Goal: Information Seeking & Learning: Learn about a topic

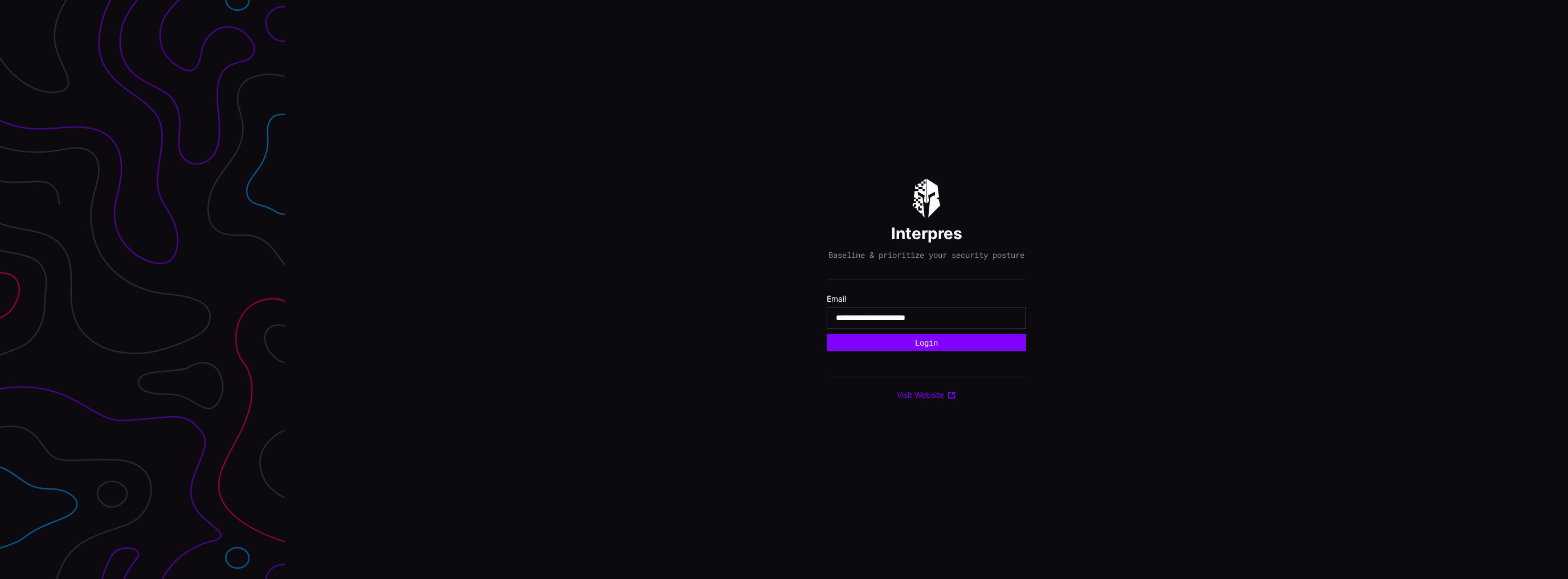
type input "**********"
click at [827, 334] on button "Login" at bounding box center [927, 343] width 199 height 17
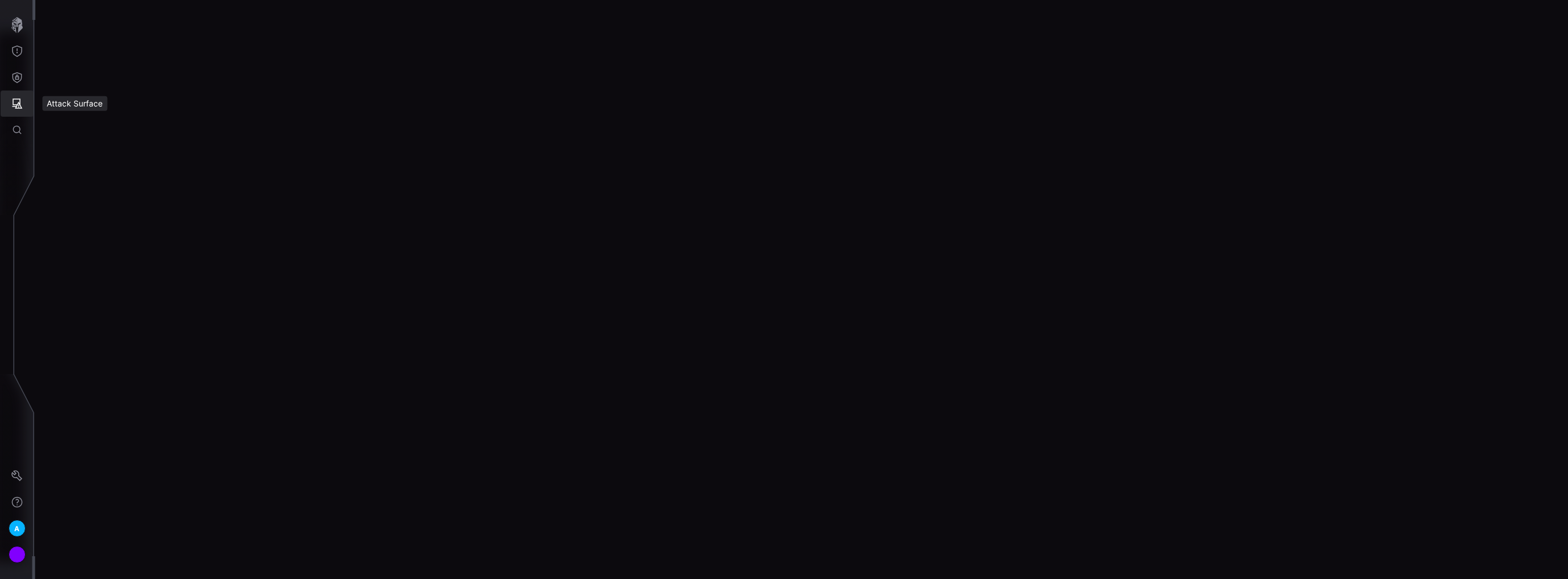
click at [16, 98] on icon "Attack Surface" at bounding box center [17, 104] width 11 height 11
click at [19, 82] on div at bounding box center [784, 289] width 1568 height 579
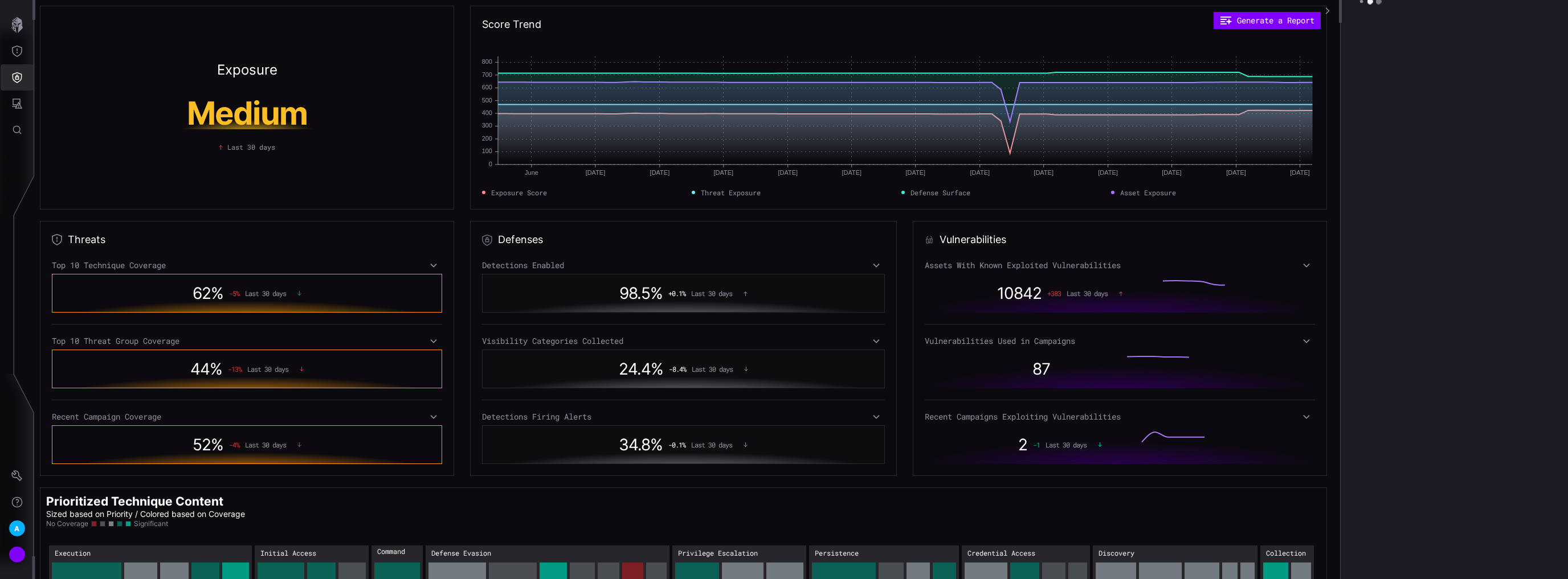
click at [19, 79] on icon "Defense Surface" at bounding box center [17, 78] width 11 height 11
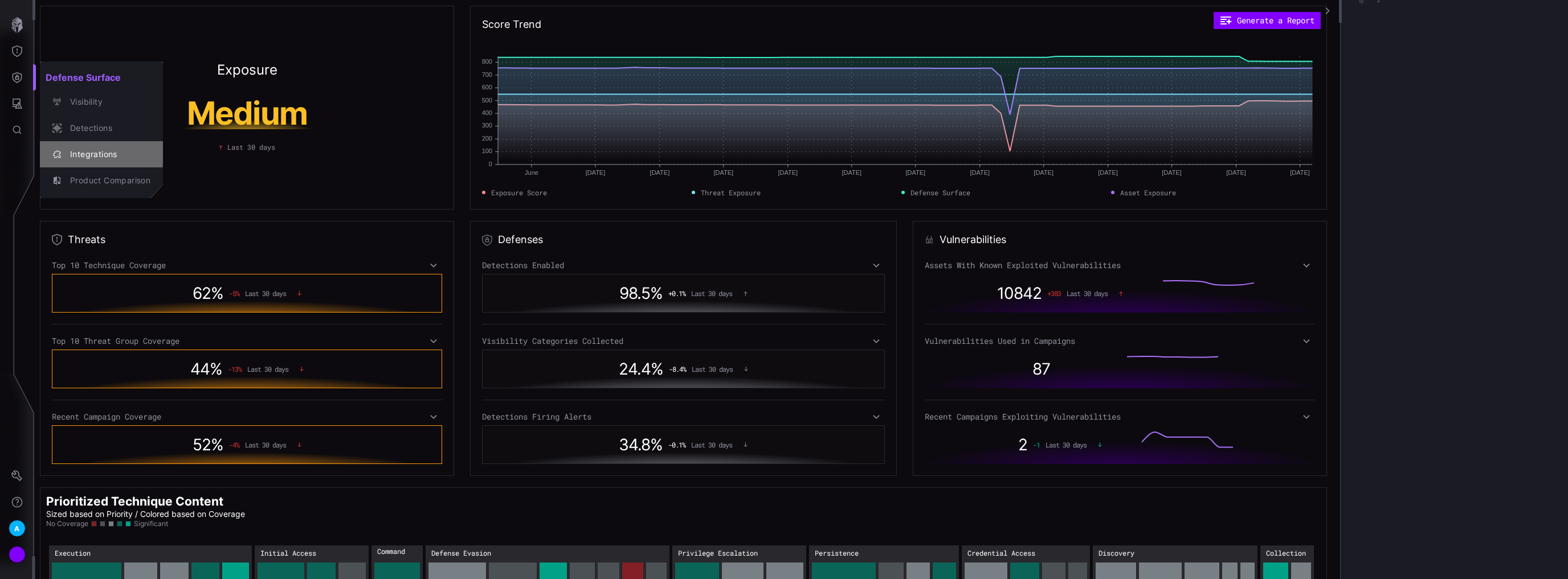
click at [84, 147] on div "Integrations" at bounding box center [107, 155] width 86 height 15
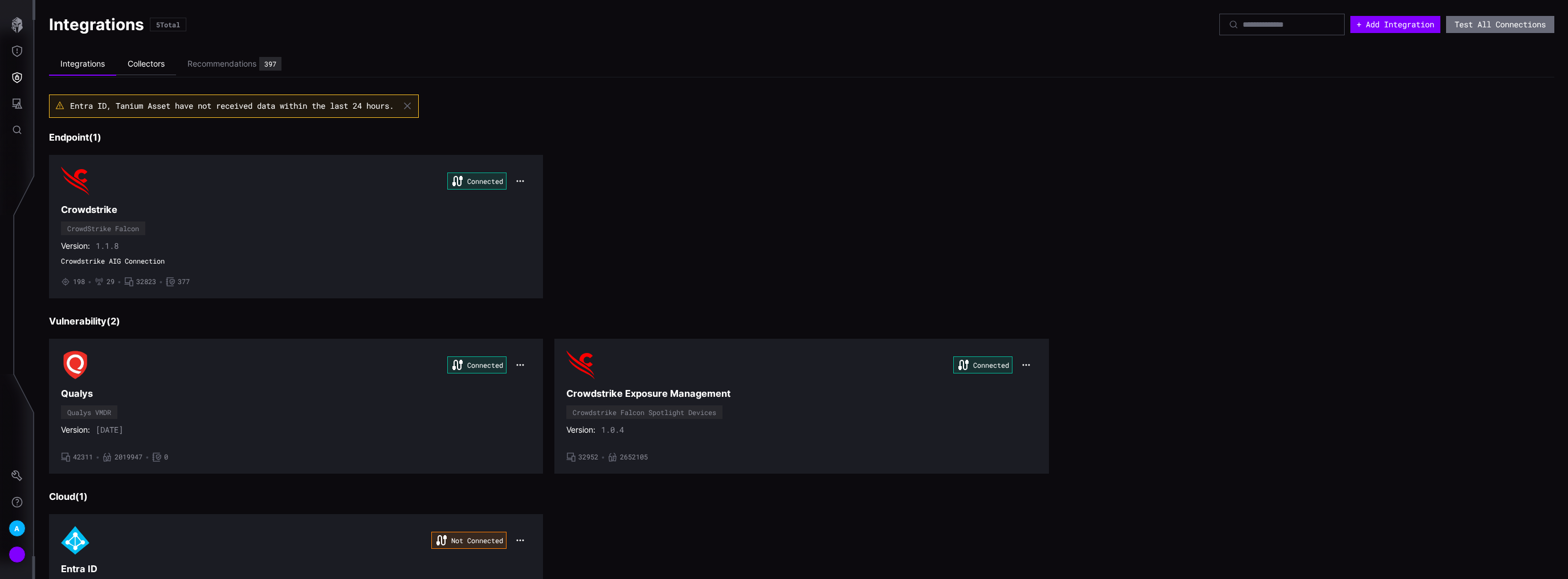
click at [153, 71] on li "Collectors" at bounding box center [146, 63] width 60 height 22
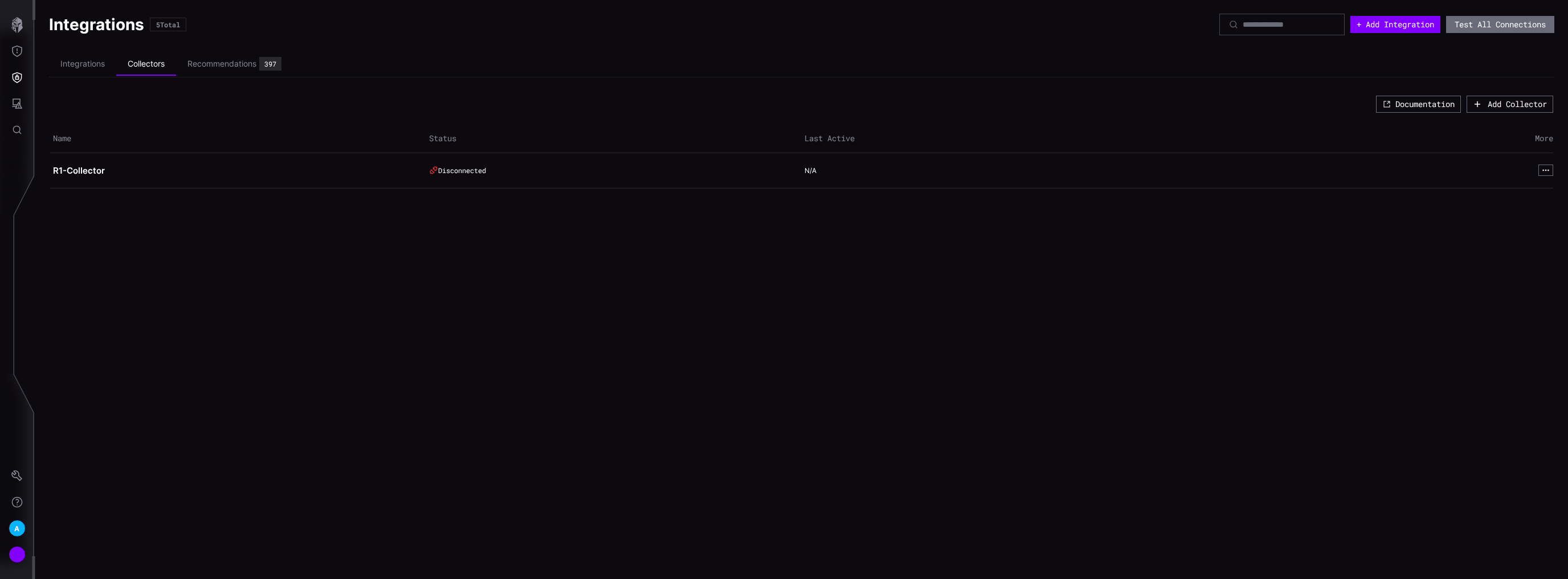
click at [1046, 177] on td "N/A" at bounding box center [990, 171] width 376 height 36
click at [1545, 168] on icon "button" at bounding box center [1545, 170] width 8 height 8
click at [1529, 180] on button "View" at bounding box center [1519, 183] width 58 height 15
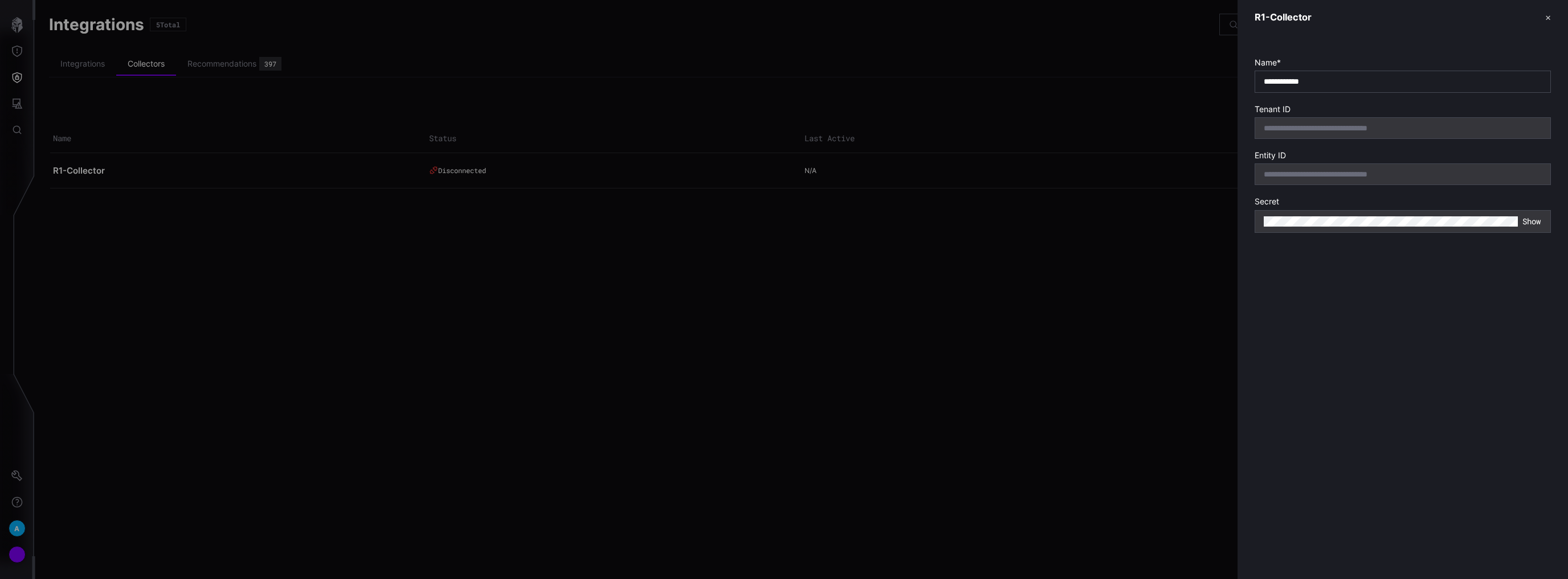
click at [1546, 17] on button "✕" at bounding box center [1548, 17] width 6 height 12
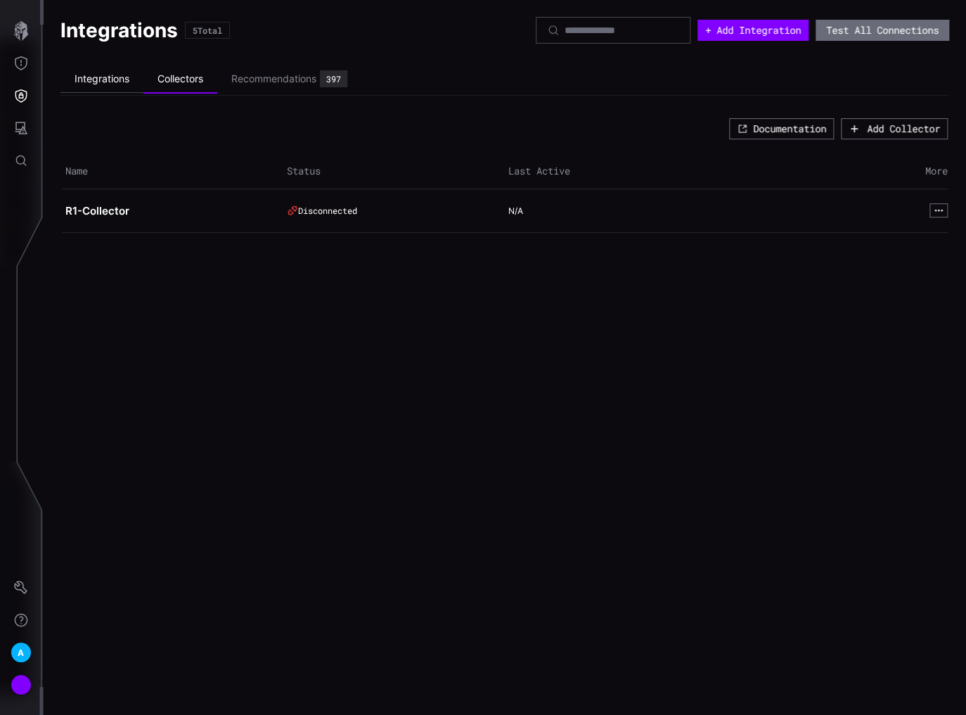
click at [95, 77] on li "Integrations" at bounding box center [101, 78] width 83 height 27
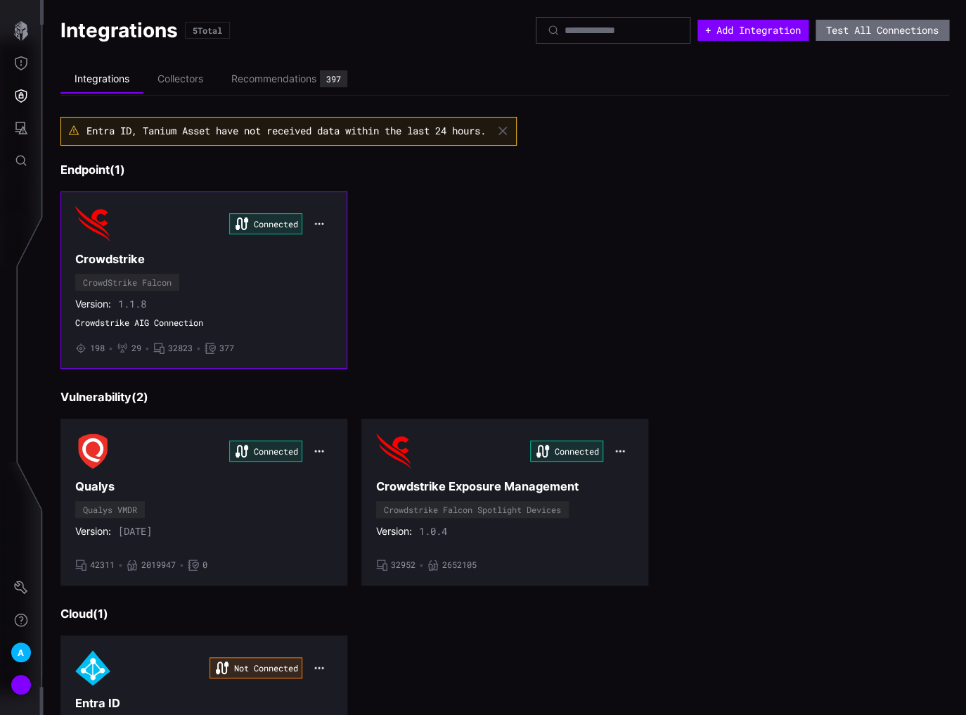
click at [319, 219] on icon "button" at bounding box center [319, 223] width 11 height 11
click at [265, 256] on h3 "Crowdstrike" at bounding box center [203, 259] width 257 height 15
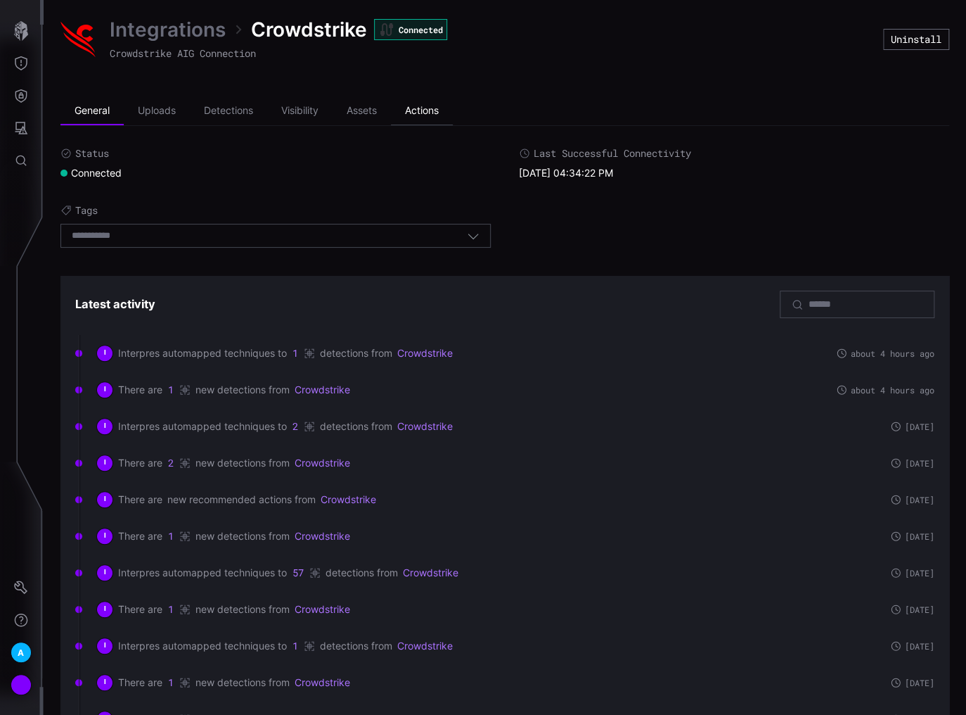
click at [430, 112] on li "Actions" at bounding box center [422, 111] width 62 height 28
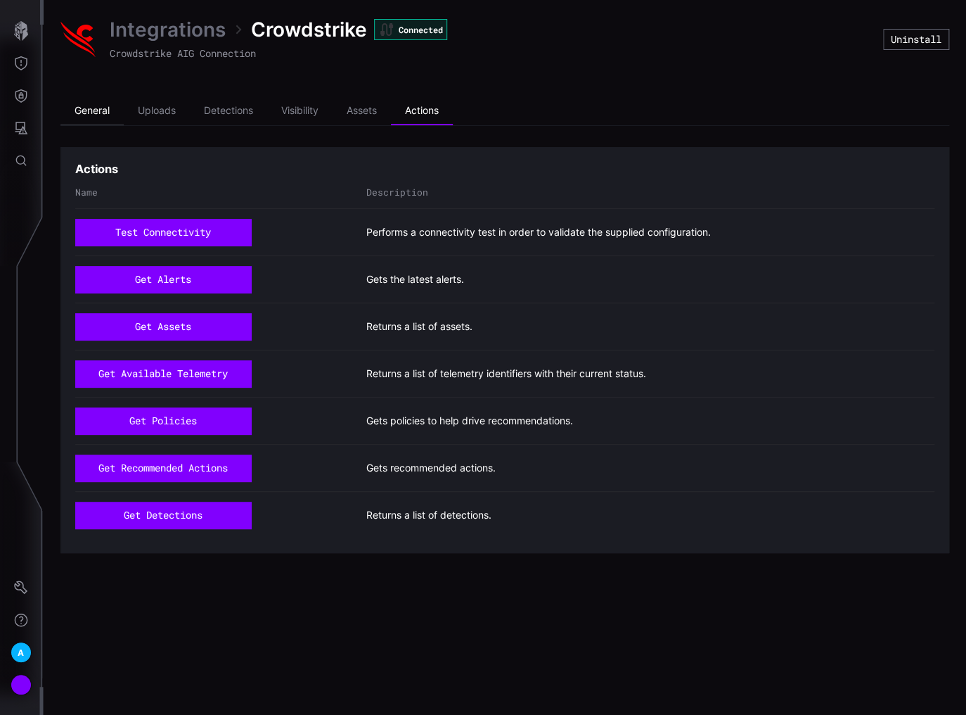
click at [99, 109] on li "General" at bounding box center [91, 111] width 63 height 28
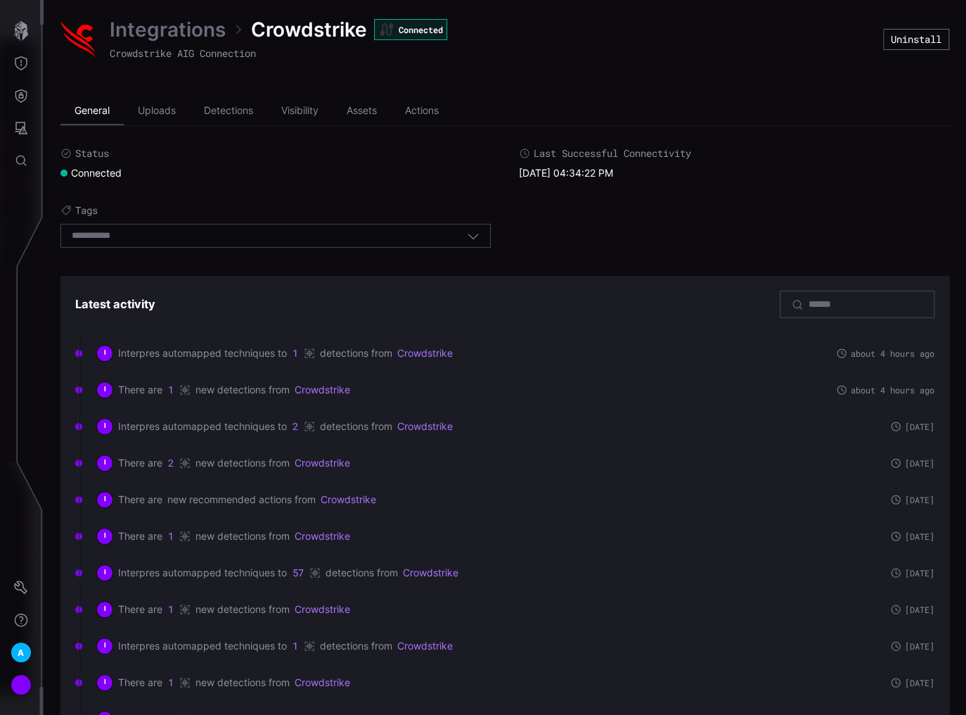
click at [98, 107] on li "General" at bounding box center [91, 111] width 63 height 28
click at [186, 27] on link "Integrations" at bounding box center [168, 29] width 116 height 25
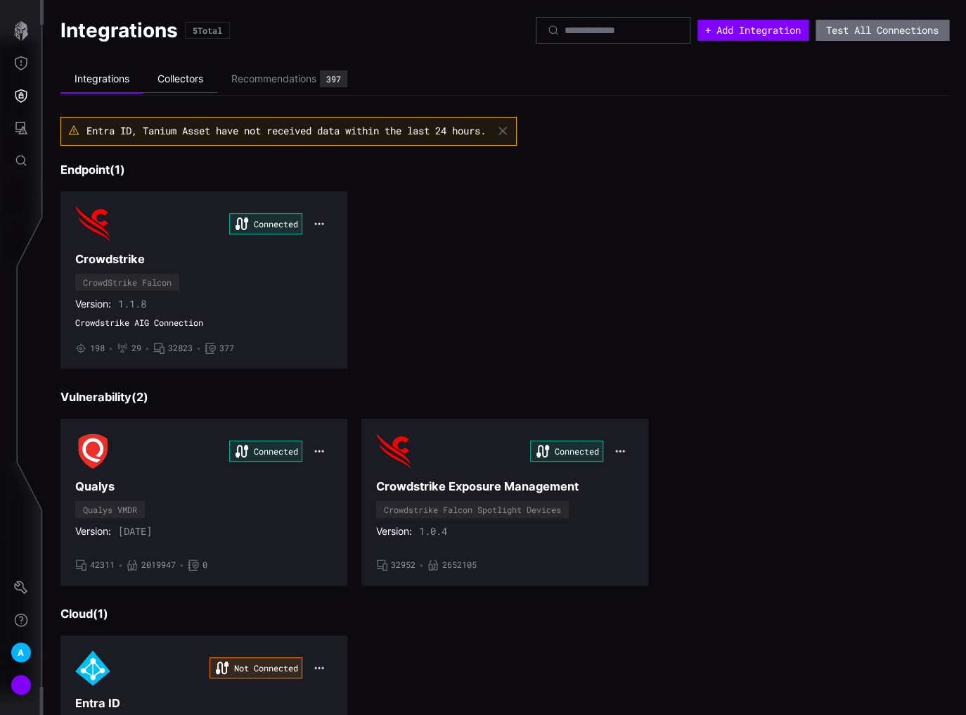
click at [196, 80] on li "Collectors" at bounding box center [180, 78] width 74 height 27
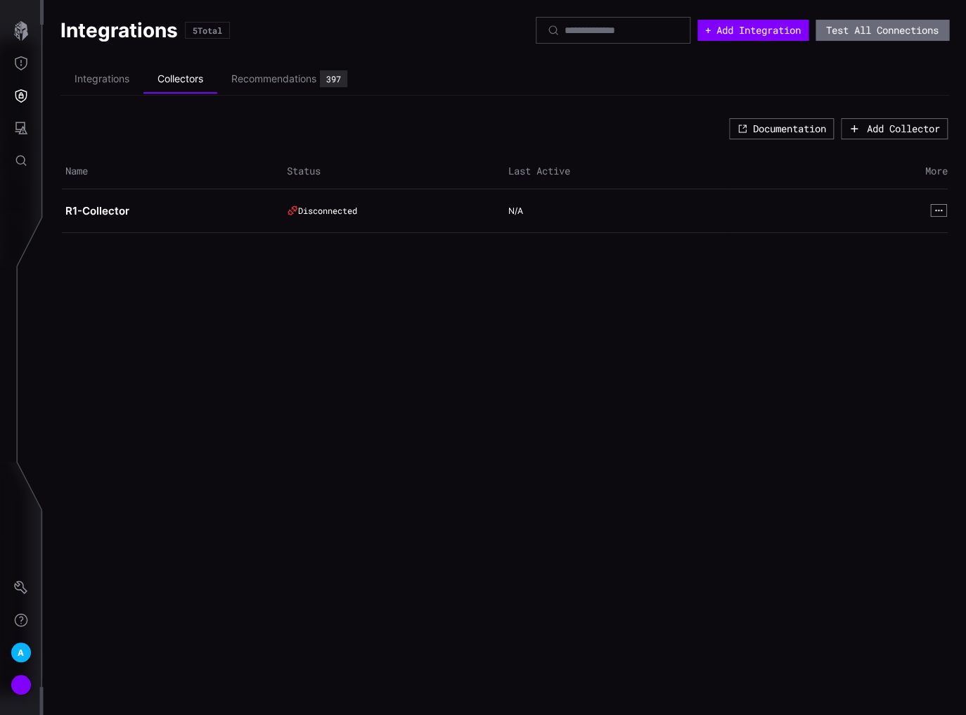
click at [931, 208] on button "button" at bounding box center [939, 210] width 16 height 13
click at [922, 223] on button "View" at bounding box center [907, 227] width 76 height 20
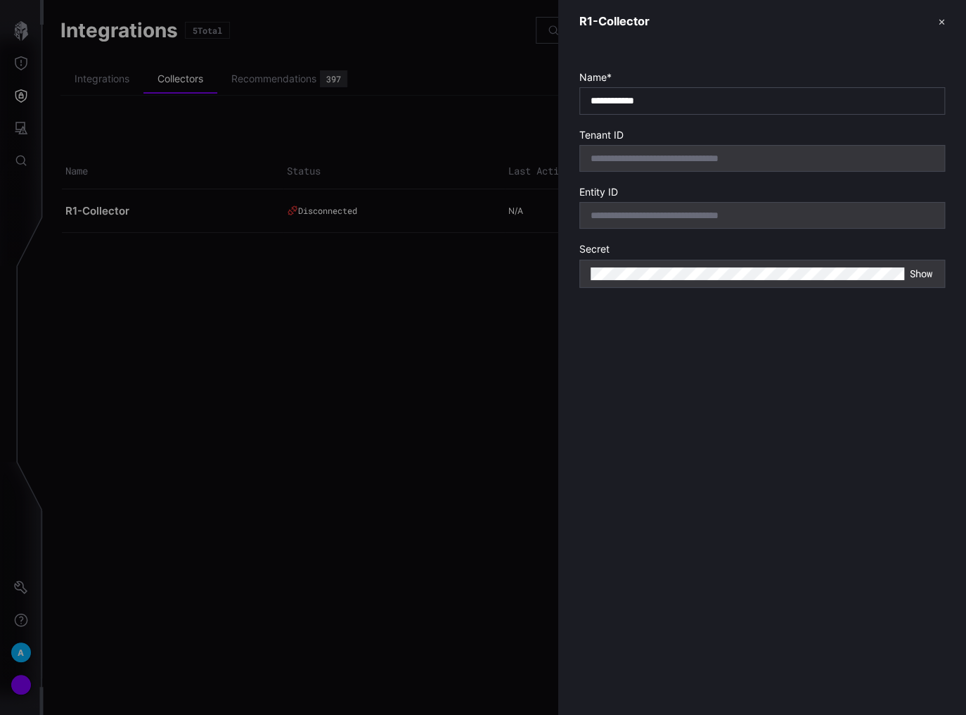
click at [938, 27] on button "✕" at bounding box center [941, 21] width 7 height 15
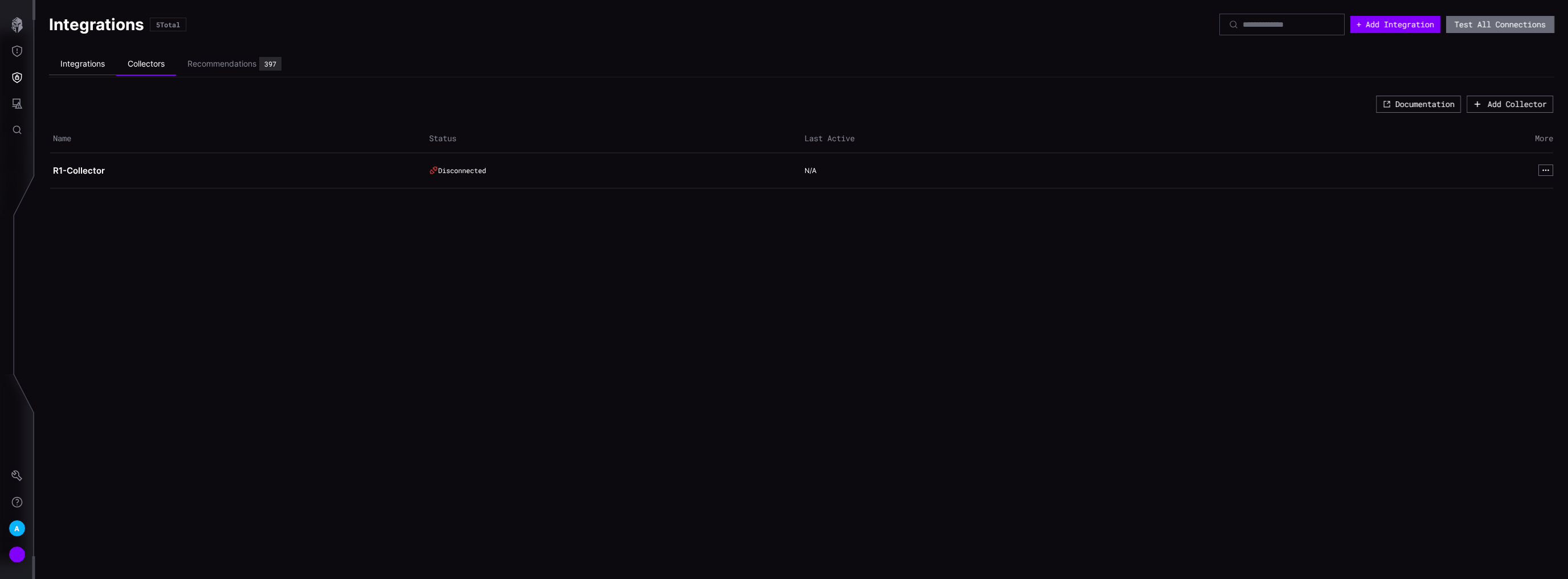
click at [89, 64] on li "Integrations" at bounding box center [82, 63] width 67 height 22
